Goal: Use online tool/utility

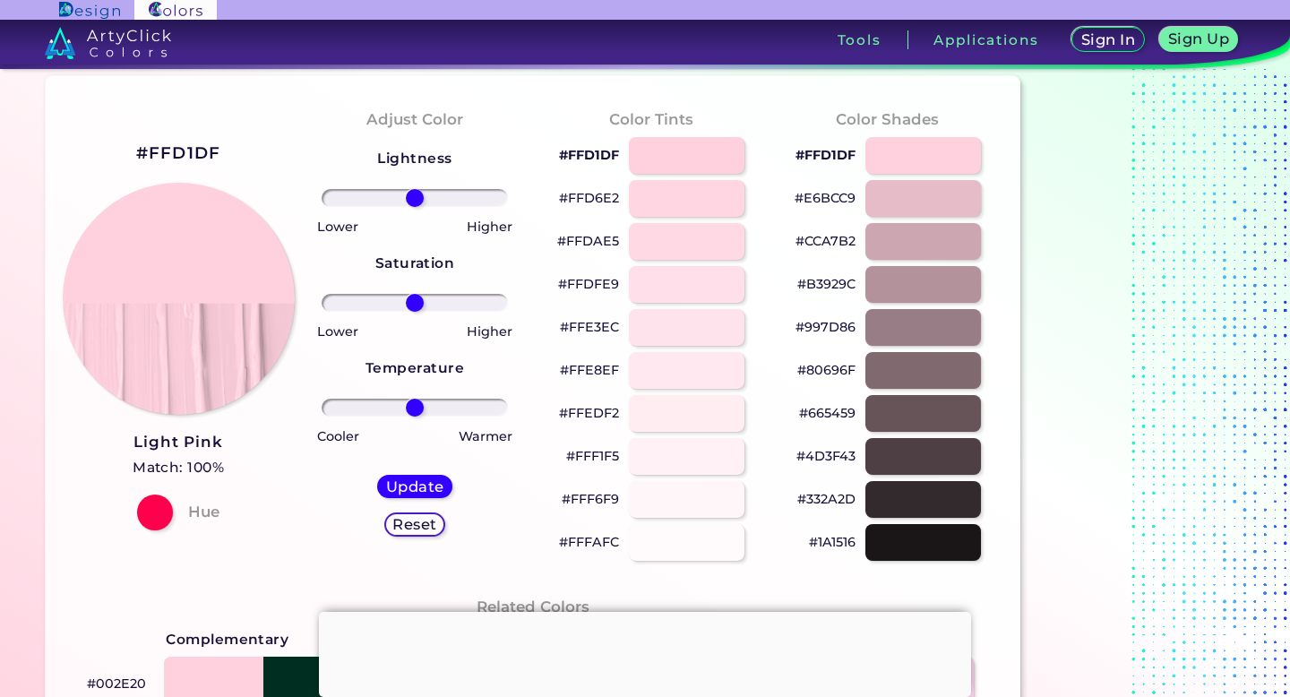
scroll to position [52, 0]
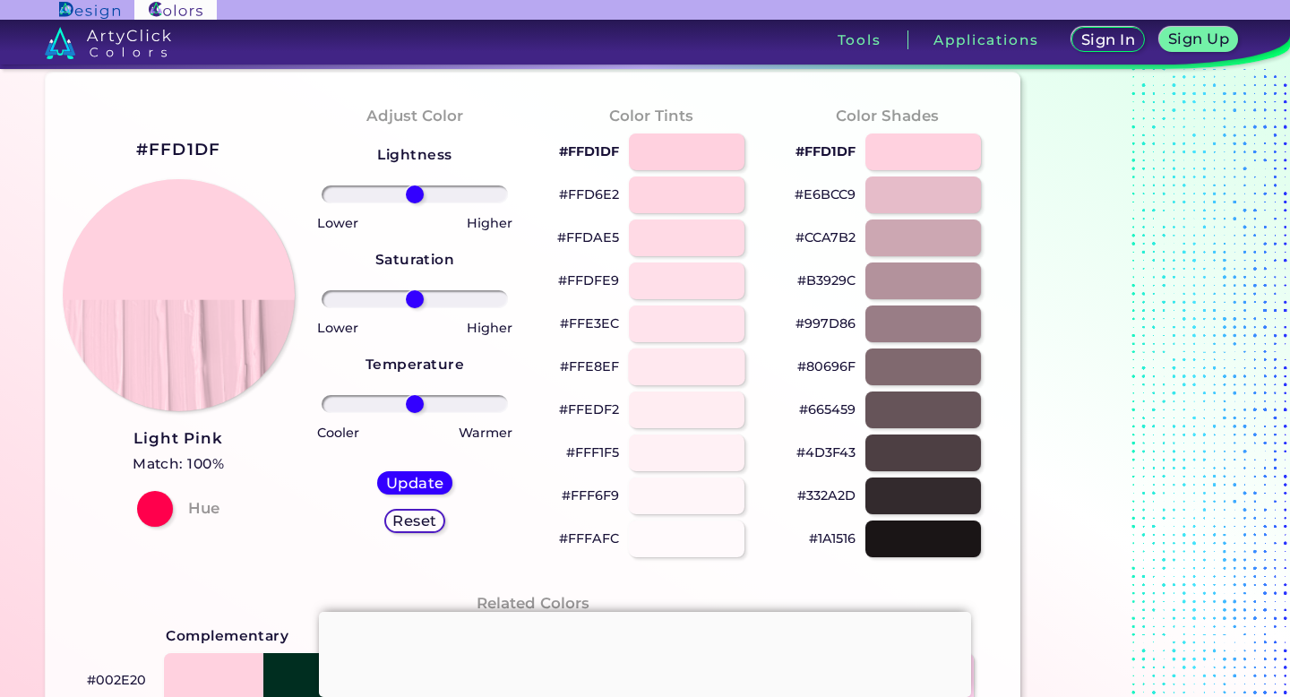
click at [702, 371] on div at bounding box center [687, 367] width 116 height 37
type input "#ffe8ef"
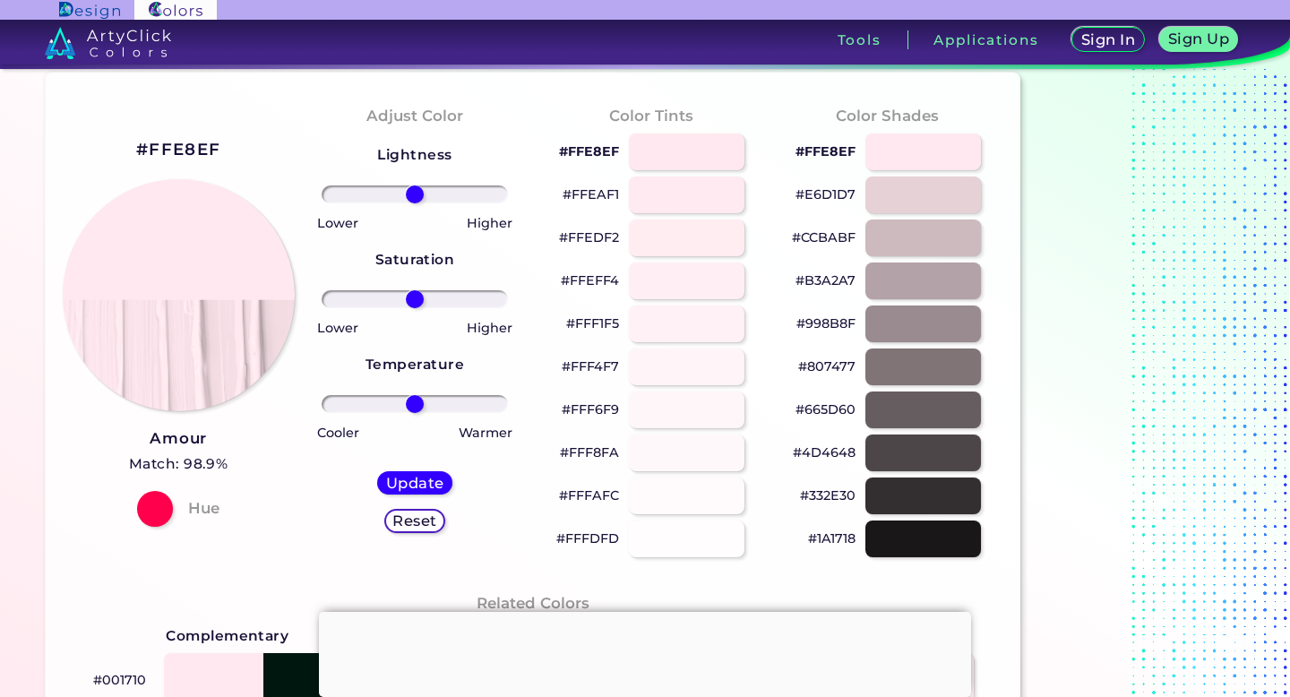
click at [418, 522] on h5 "Reset" at bounding box center [414, 520] width 45 height 15
click at [418, 522] on h5 "Reset" at bounding box center [415, 520] width 46 height 15
click at [418, 522] on h5 "Reset" at bounding box center [414, 520] width 40 height 13
click at [418, 522] on h5 "Reset" at bounding box center [414, 520] width 41 height 13
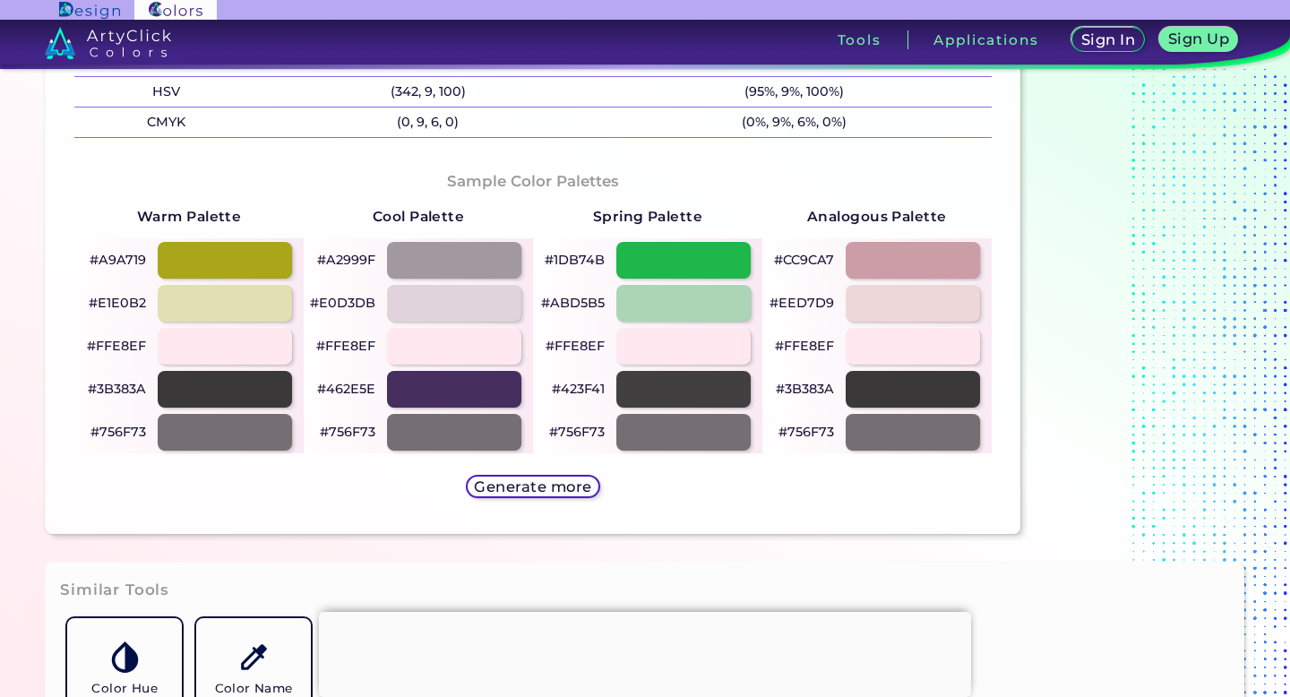
scroll to position [833, 0]
